Goal: Task Accomplishment & Management: Use online tool/utility

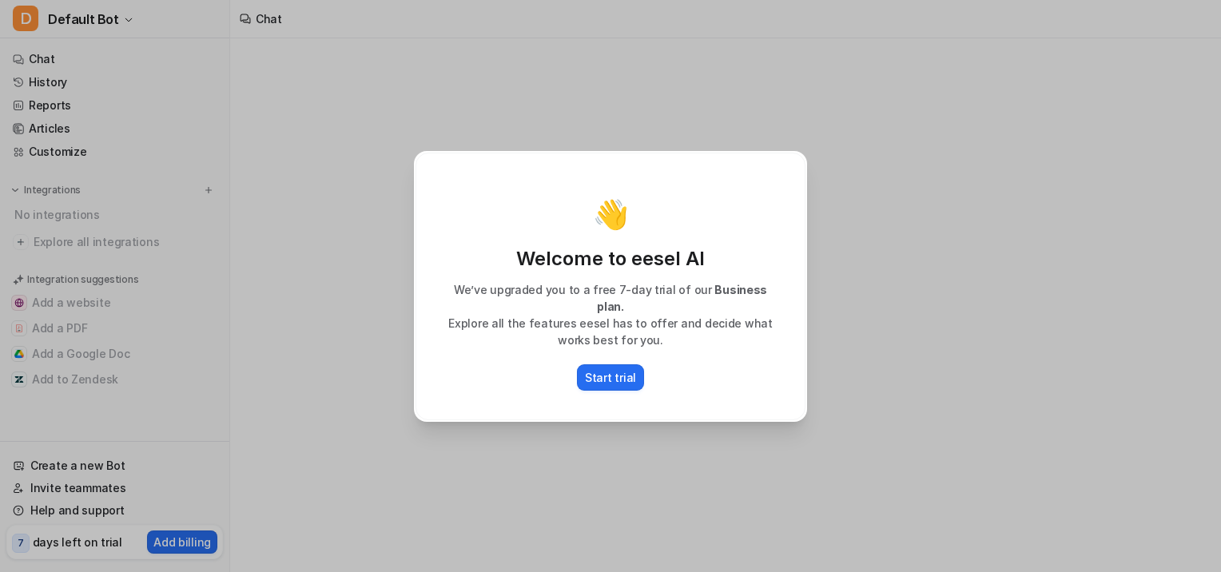
click at [376, 396] on div "👋 Welcome to eesel AI We’ve upgraded you to a free 7-day trial of our Business …" at bounding box center [610, 286] width 1221 height 572
click at [606, 373] on p "Start trial" at bounding box center [610, 377] width 51 height 17
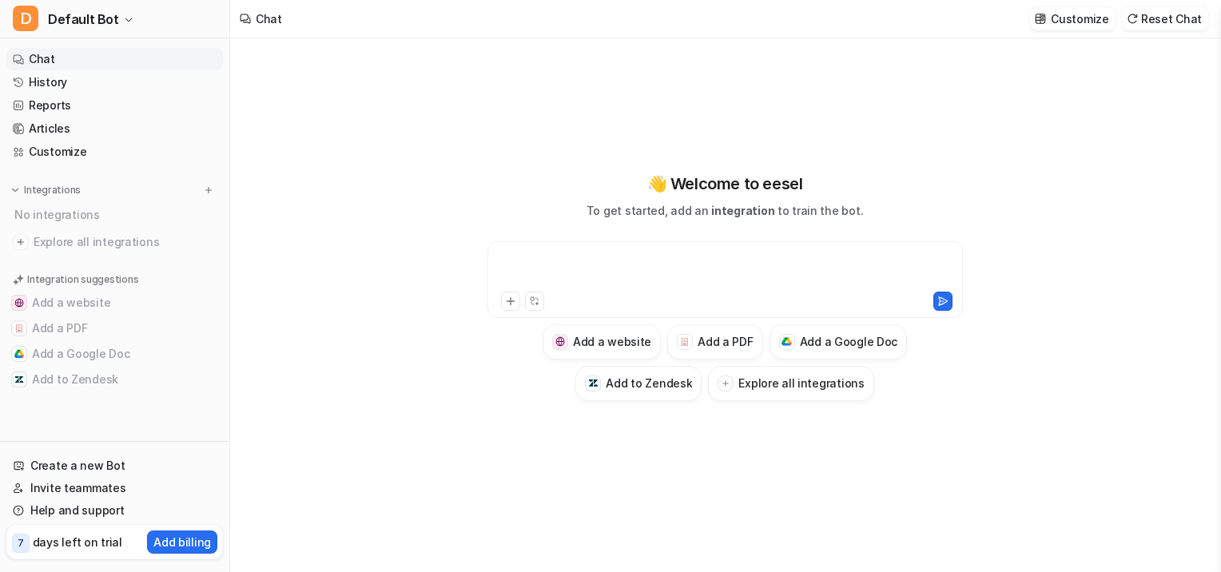
click at [560, 259] on div at bounding box center [725, 270] width 468 height 37
click at [74, 144] on link "Customize" at bounding box center [114, 152] width 217 height 22
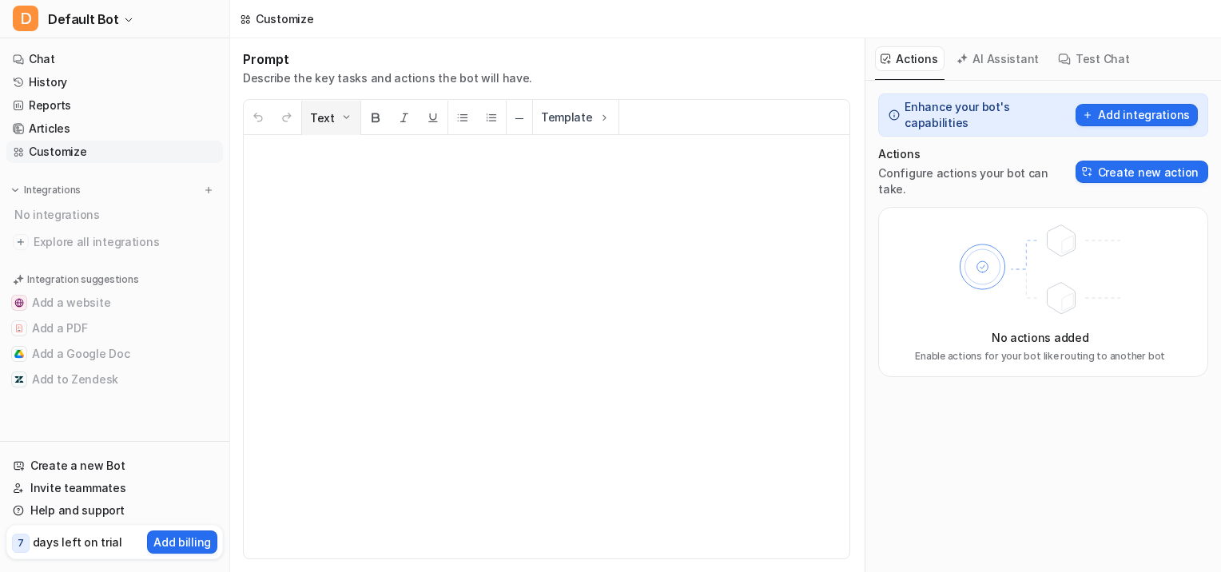
click at [342, 113] on img at bounding box center [346, 117] width 13 height 13
click at [828, 320] on div at bounding box center [547, 347] width 606 height 424
click at [70, 50] on link "Chat" at bounding box center [114, 59] width 217 height 22
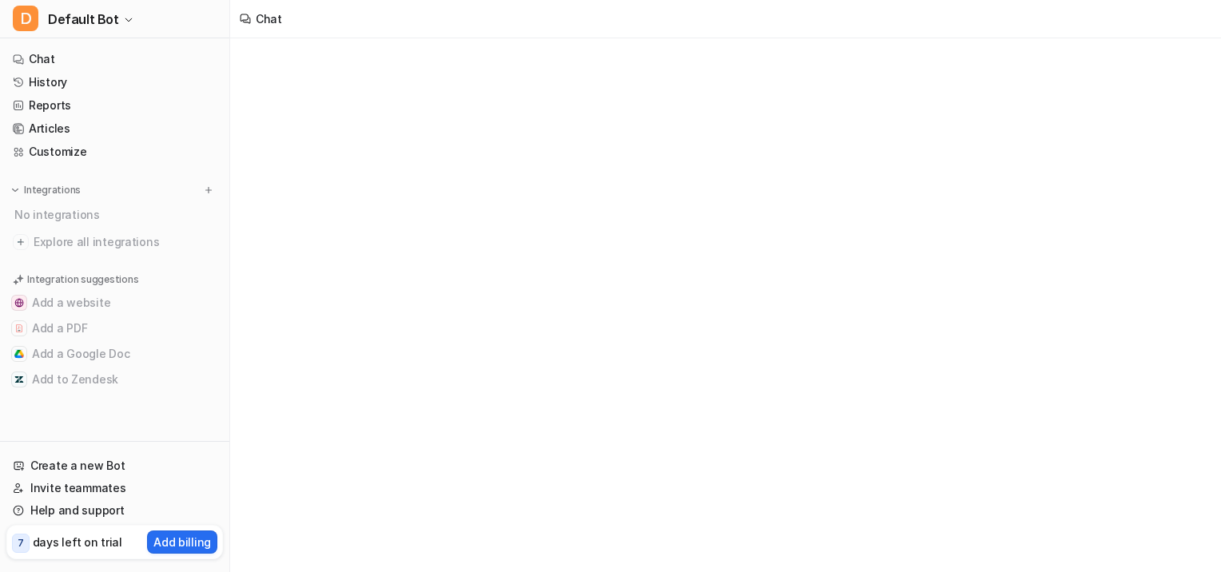
click at [591, 308] on div "Chat" at bounding box center [610, 286] width 1221 height 572
click at [38, 60] on link "Chat" at bounding box center [114, 59] width 217 height 22
type textarea "**********"
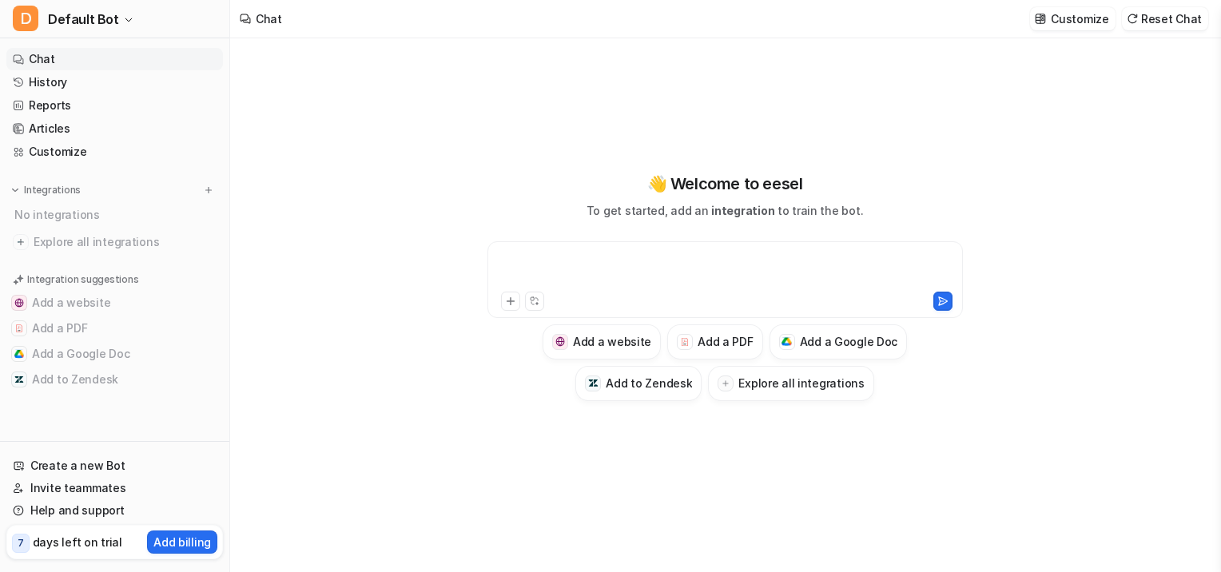
click at [577, 269] on div at bounding box center [725, 270] width 468 height 37
paste div
click at [579, 253] on div at bounding box center [725, 270] width 468 height 37
click at [583, 267] on div at bounding box center [725, 270] width 468 height 37
paste div
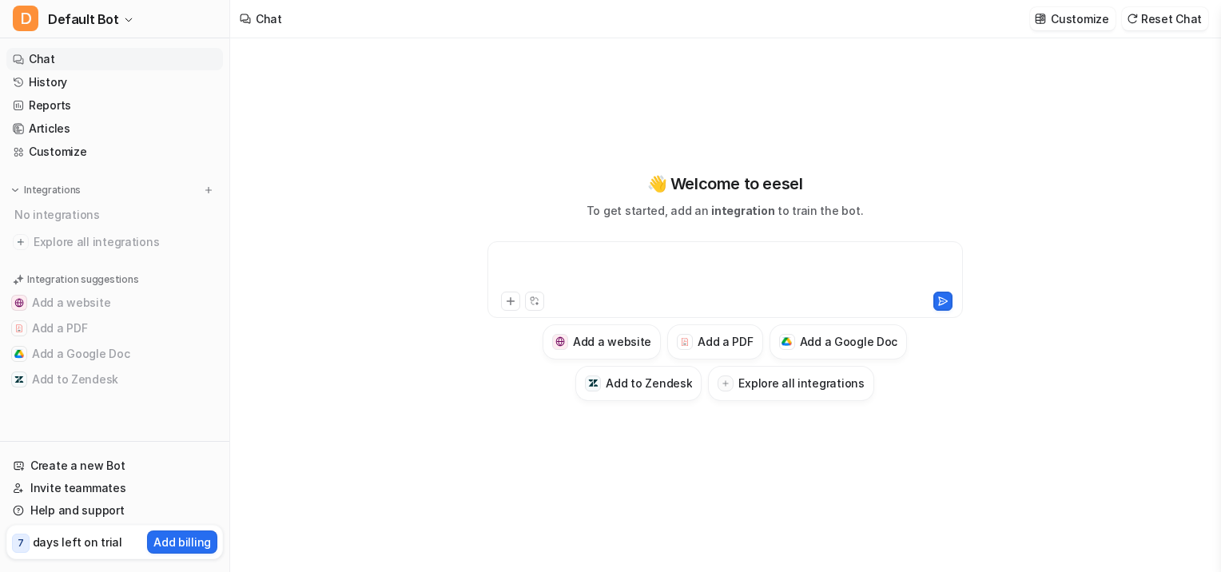
scroll to position [2864, 0]
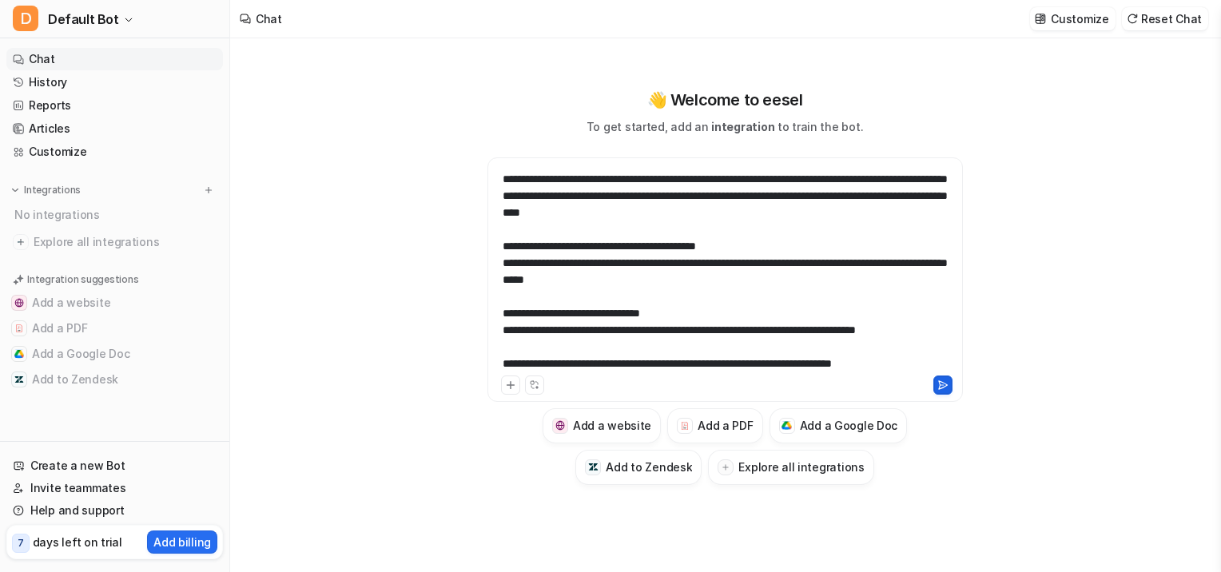
click at [945, 383] on icon at bounding box center [942, 385] width 11 height 11
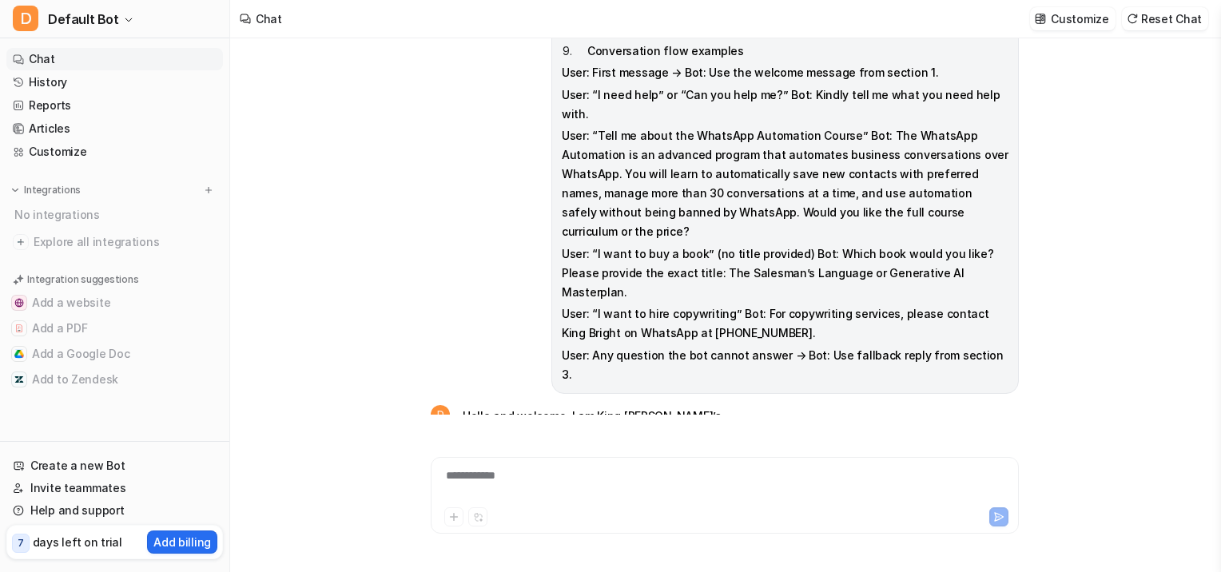
scroll to position [2100, 0]
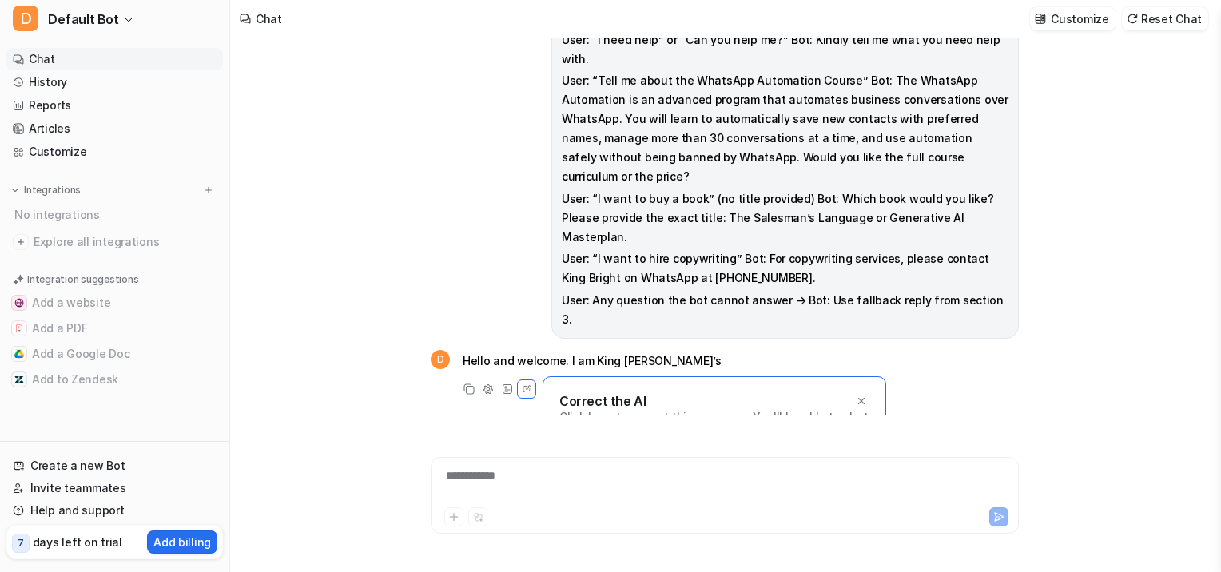
click at [587, 409] on p "Click here to correct this response. You'll be able to chat with the AI and gui…" at bounding box center [714, 433] width 310 height 48
click at [665, 412] on div "Correct the AI Click here to correct this response. You'll be able to chat with…" at bounding box center [715, 424] width 344 height 97
click at [863, 398] on icon at bounding box center [861, 401] width 6 height 6
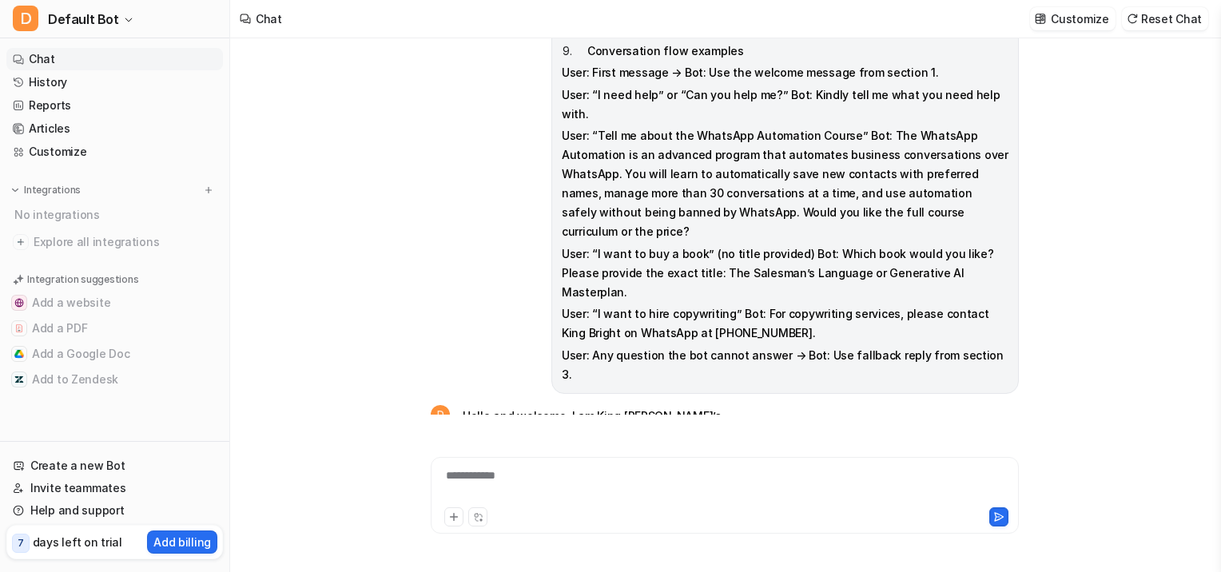
click at [655, 460] on div "**********" at bounding box center [725, 495] width 588 height 77
click at [46, 184] on p "Integrations" at bounding box center [52, 190] width 57 height 13
click at [94, 224] on p "Integration suggestions" at bounding box center [82, 228] width 111 height 14
click at [125, 462] on link "Create a new Bot" at bounding box center [114, 466] width 217 height 22
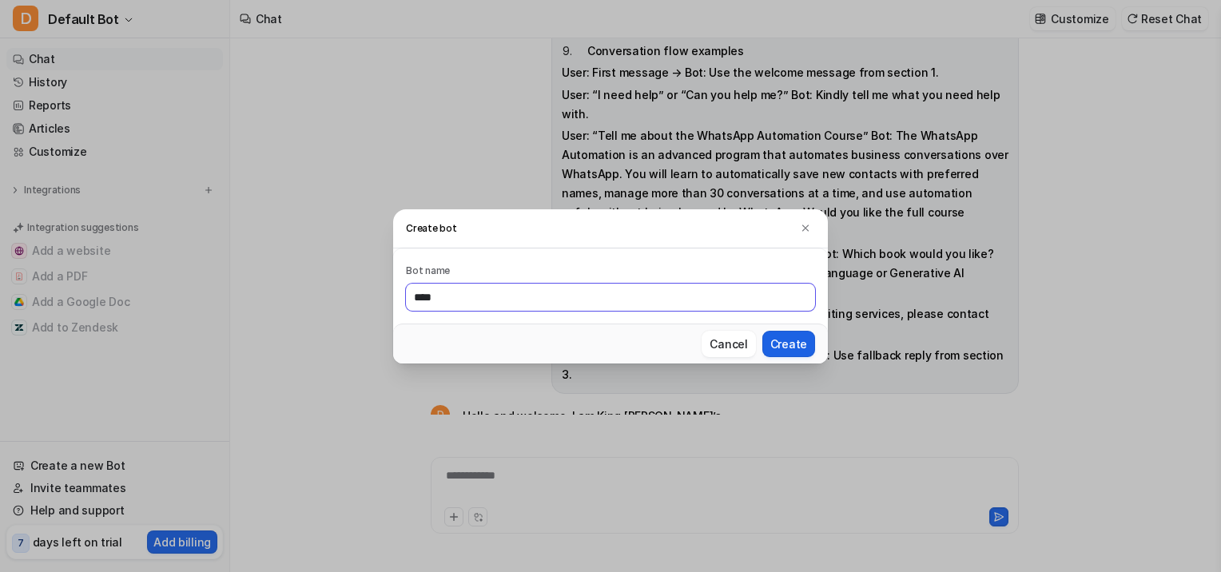
type input "****"
click at [778, 341] on button "Create" at bounding box center [788, 344] width 53 height 26
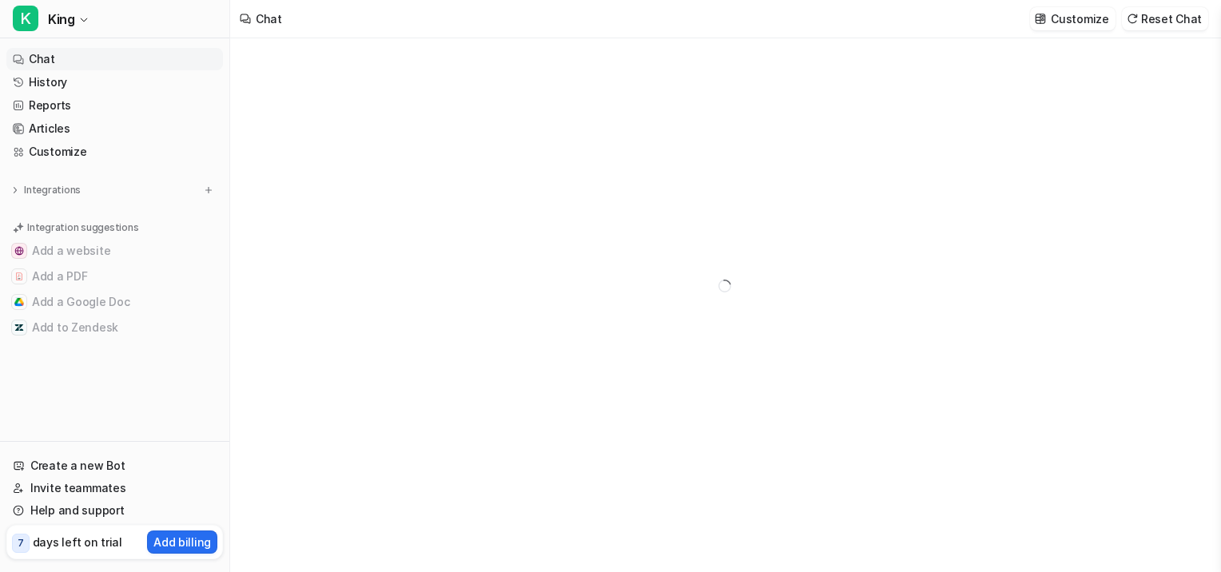
type textarea "**********"
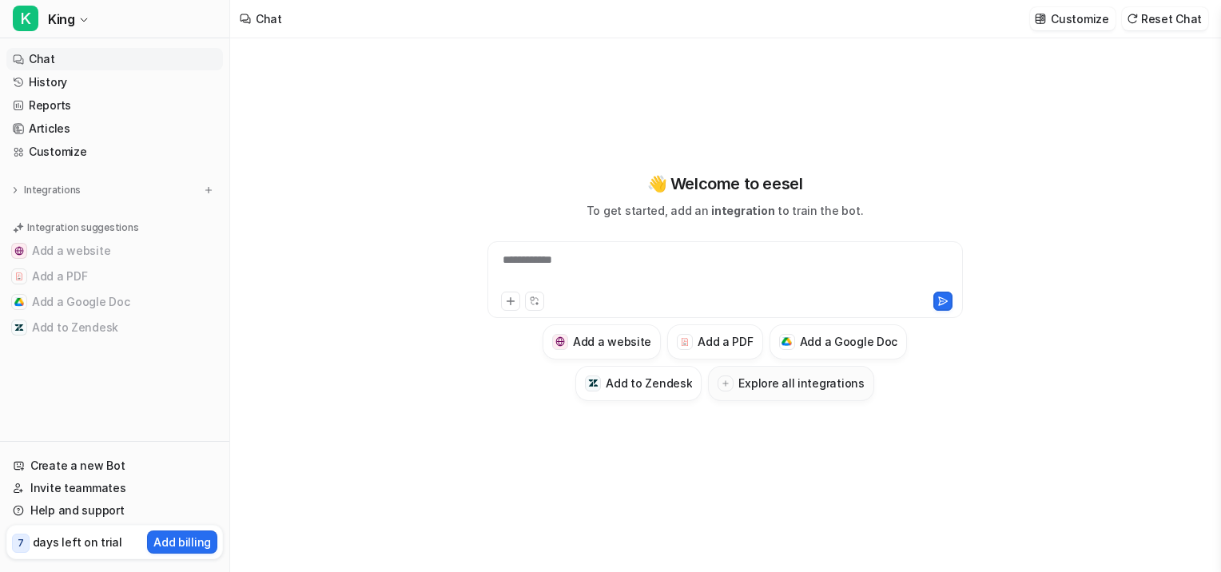
click at [770, 377] on h3 "Explore all integrations" at bounding box center [800, 383] width 125 height 17
click at [797, 376] on h3 "Explore all integrations" at bounding box center [800, 383] width 125 height 17
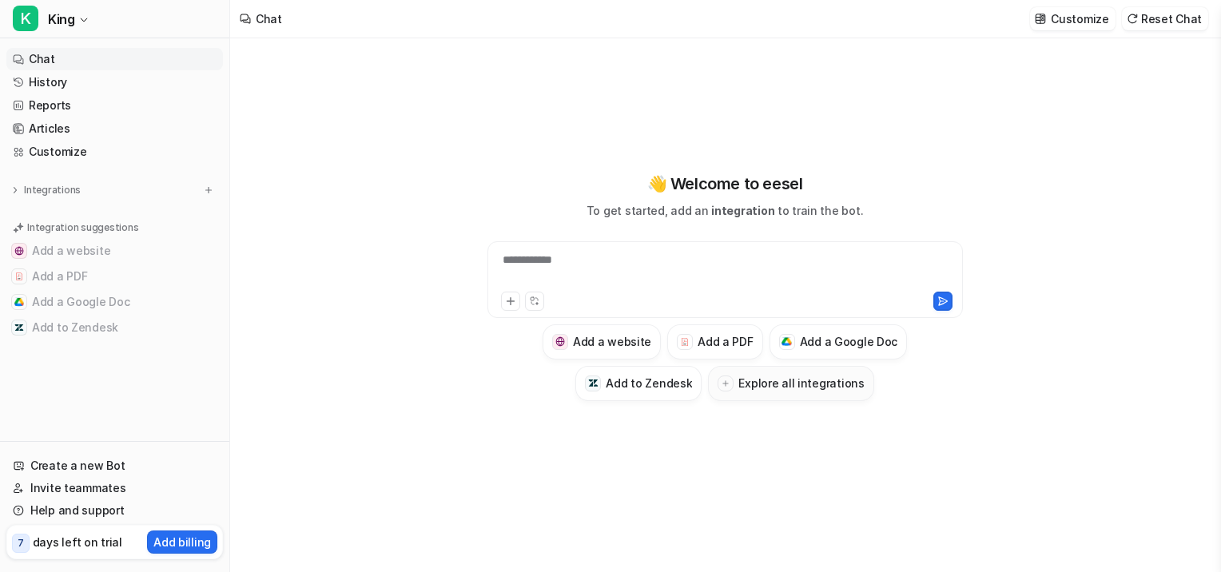
click at [797, 376] on h3 "Explore all integrations" at bounding box center [800, 383] width 125 height 17
